Goal: Transaction & Acquisition: Obtain resource

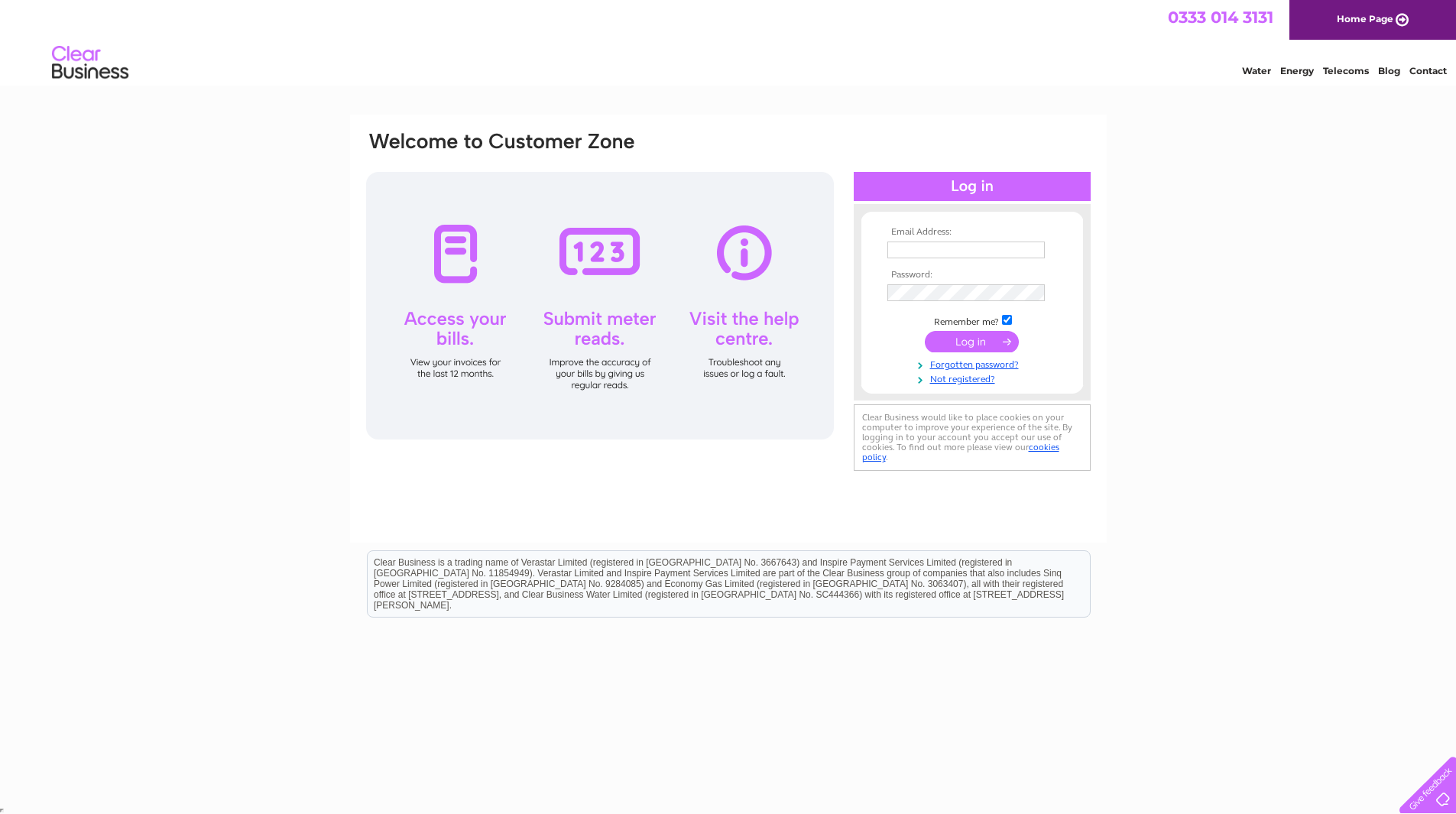
type input "ingpc@aol.com"
click at [966, 348] on input "submit" at bounding box center [972, 341] width 94 height 22
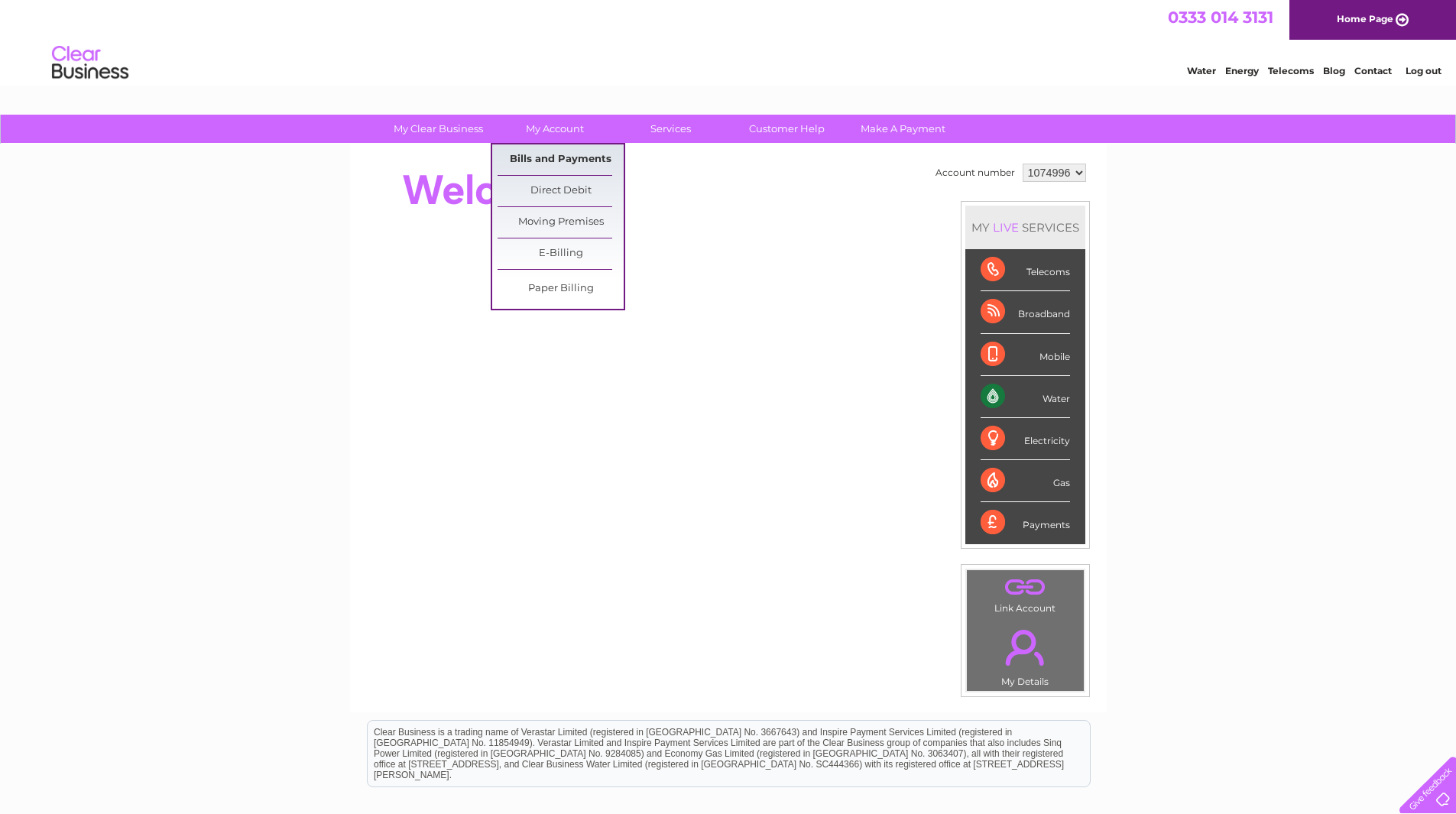
click at [557, 162] on link "Bills and Payments" at bounding box center [560, 160] width 126 height 30
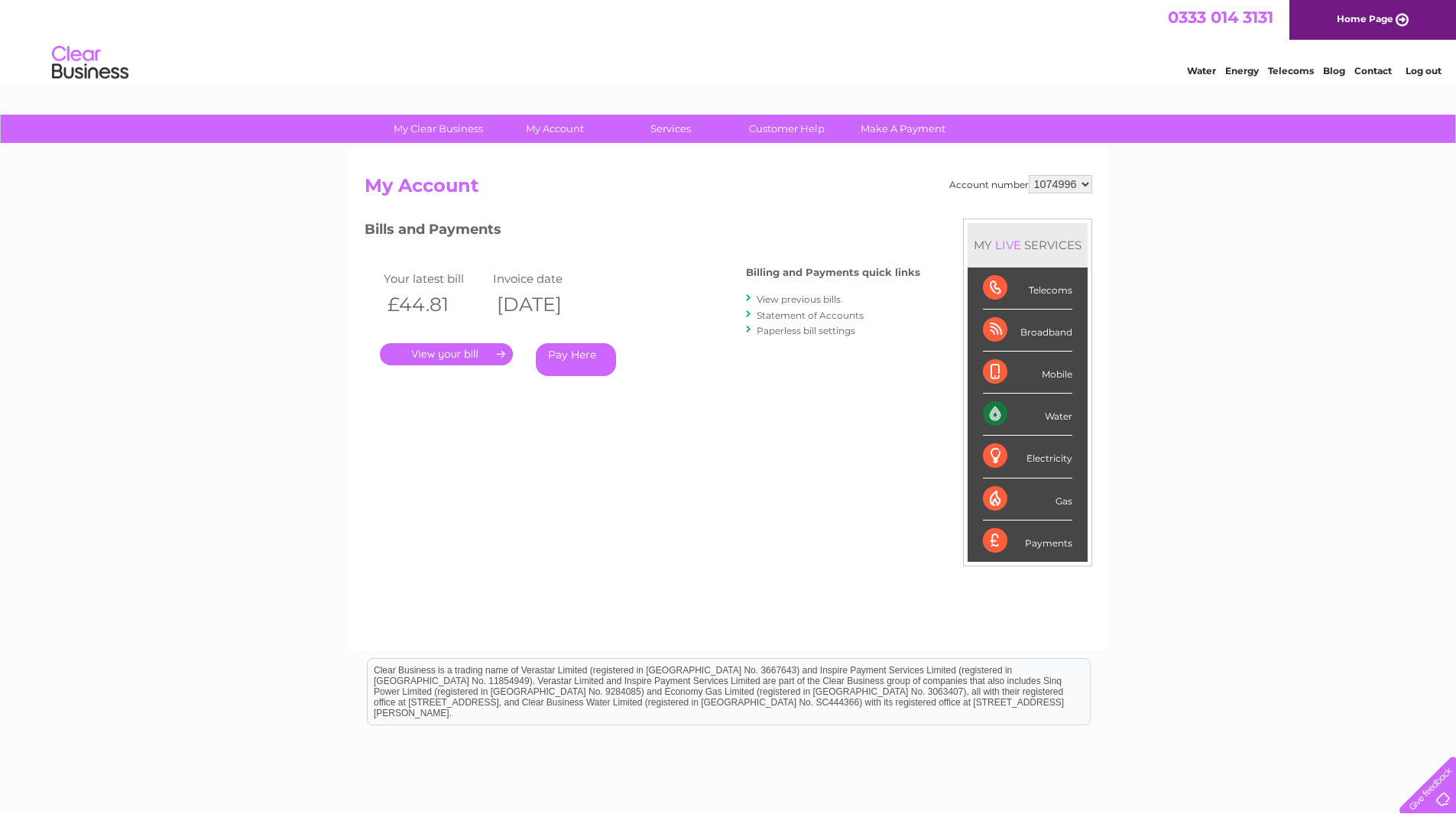
click at [456, 352] on link "." at bounding box center [446, 354] width 133 height 22
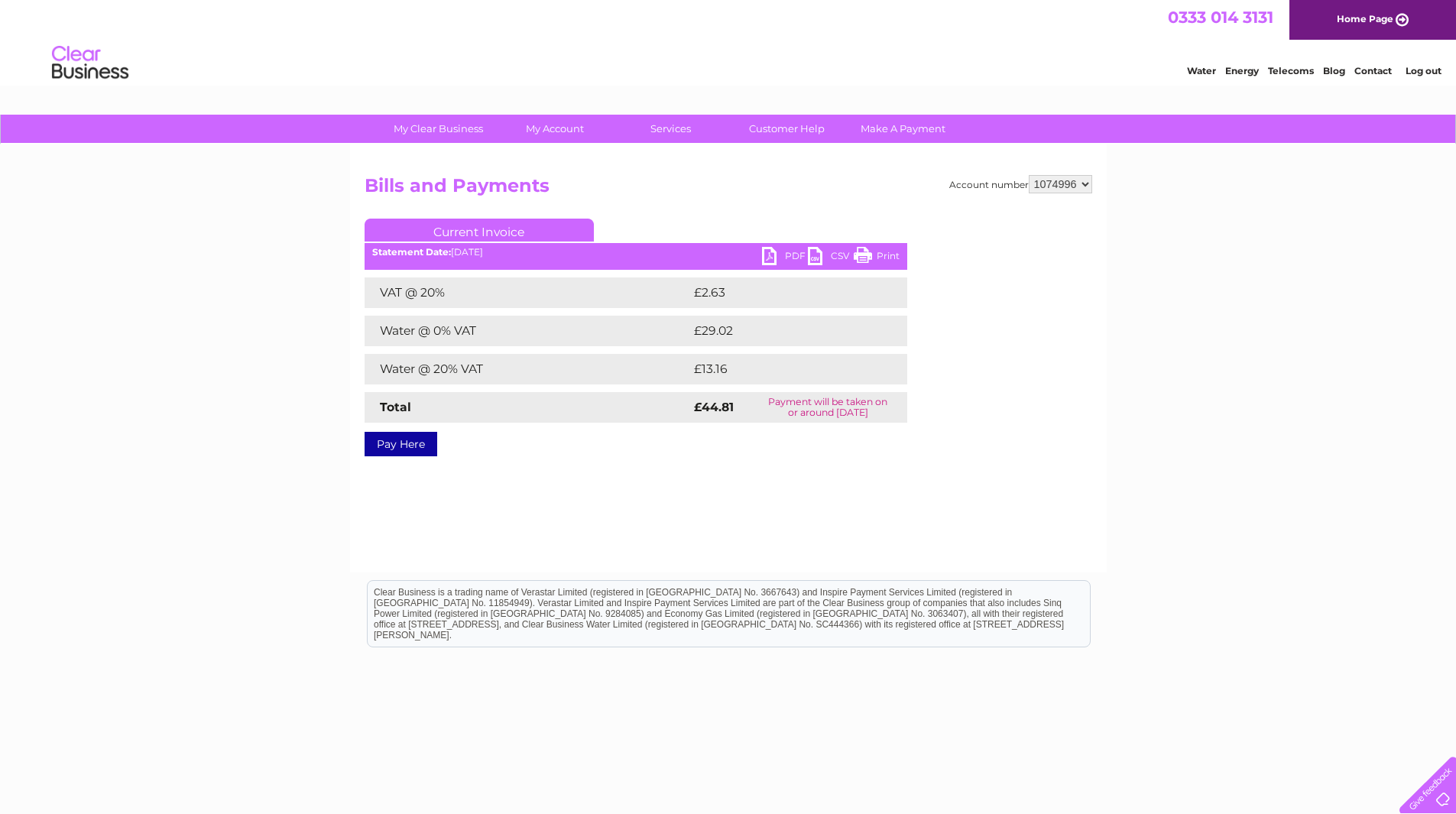
click at [773, 258] on link "PDF" at bounding box center [784, 258] width 46 height 22
click at [1085, 183] on select "1074996 1074998" at bounding box center [1060, 184] width 63 height 18
select select "1074998"
click at [1029, 175] on select "1074996 1074998" at bounding box center [1060, 184] width 63 height 18
click at [768, 254] on link "PDF" at bounding box center [784, 258] width 46 height 22
